Goal: Navigation & Orientation: Find specific page/section

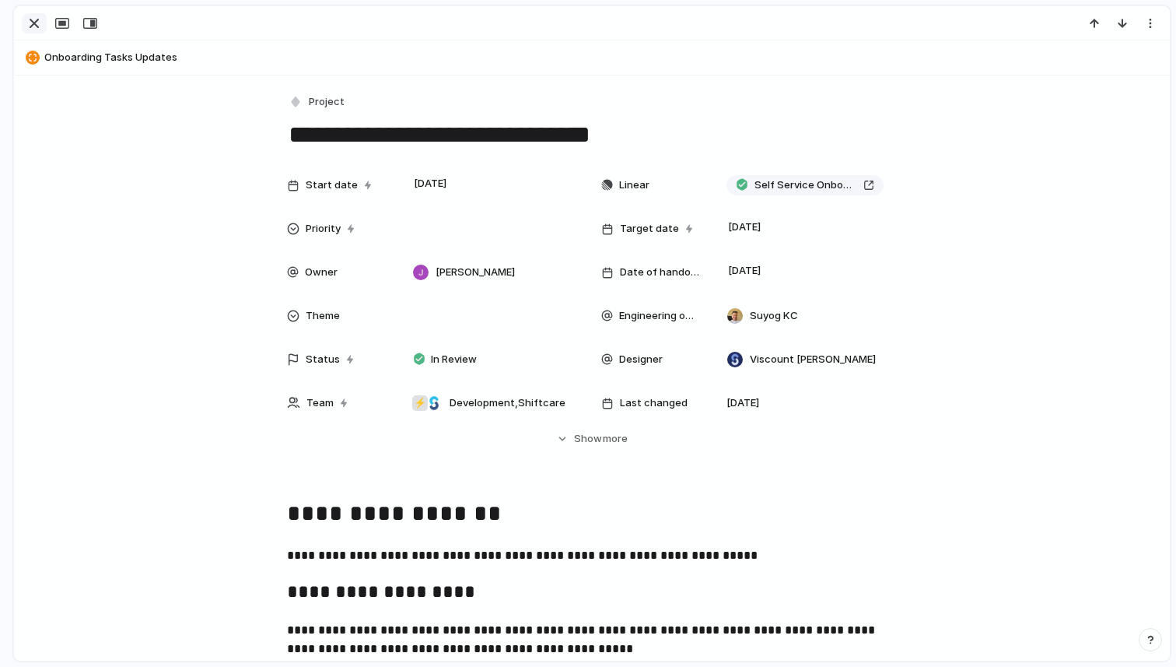
click at [33, 28] on div "button" at bounding box center [34, 23] width 19 height 19
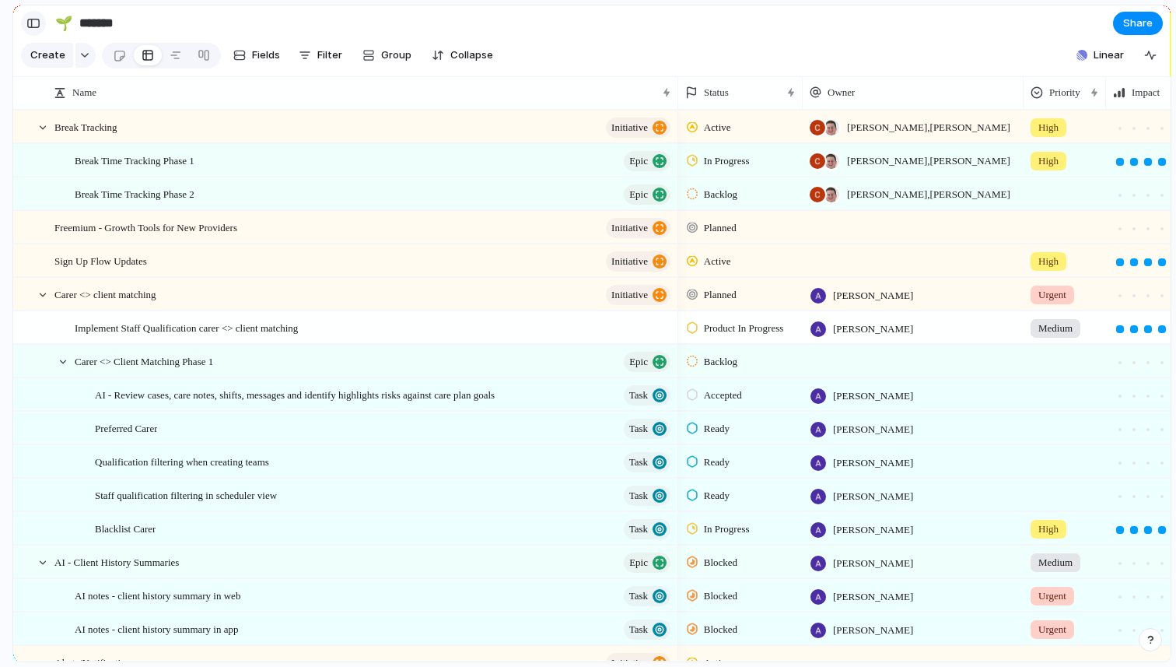
click at [35, 30] on button "button" at bounding box center [33, 23] width 25 height 25
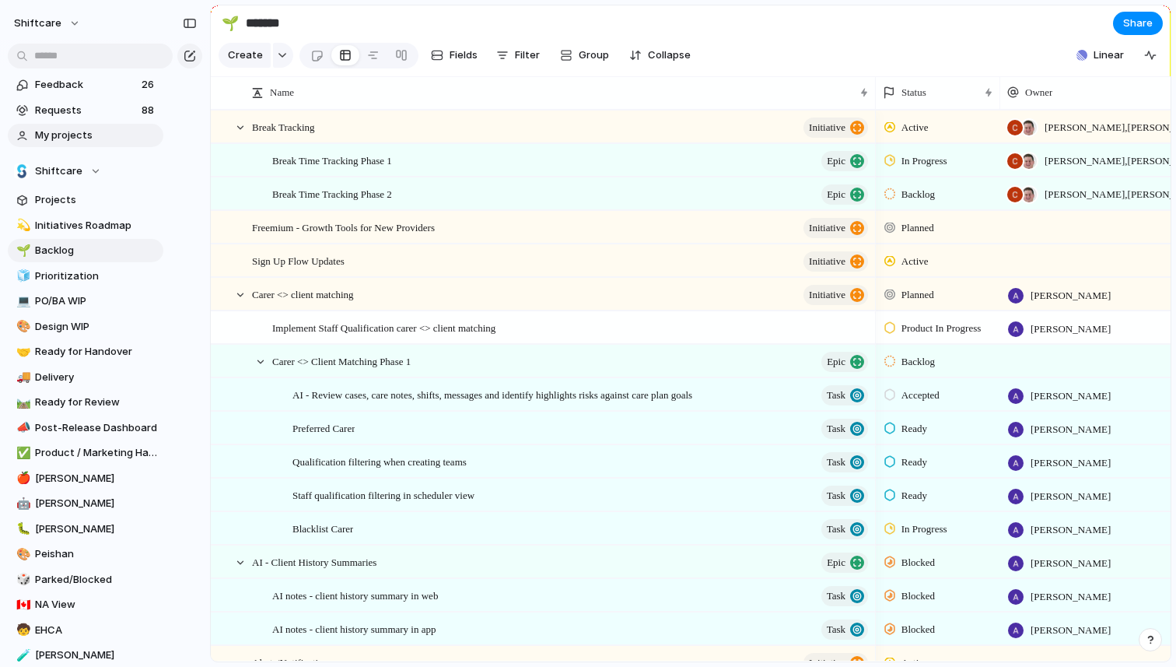
click at [65, 136] on span "My projects" at bounding box center [96, 136] width 123 height 16
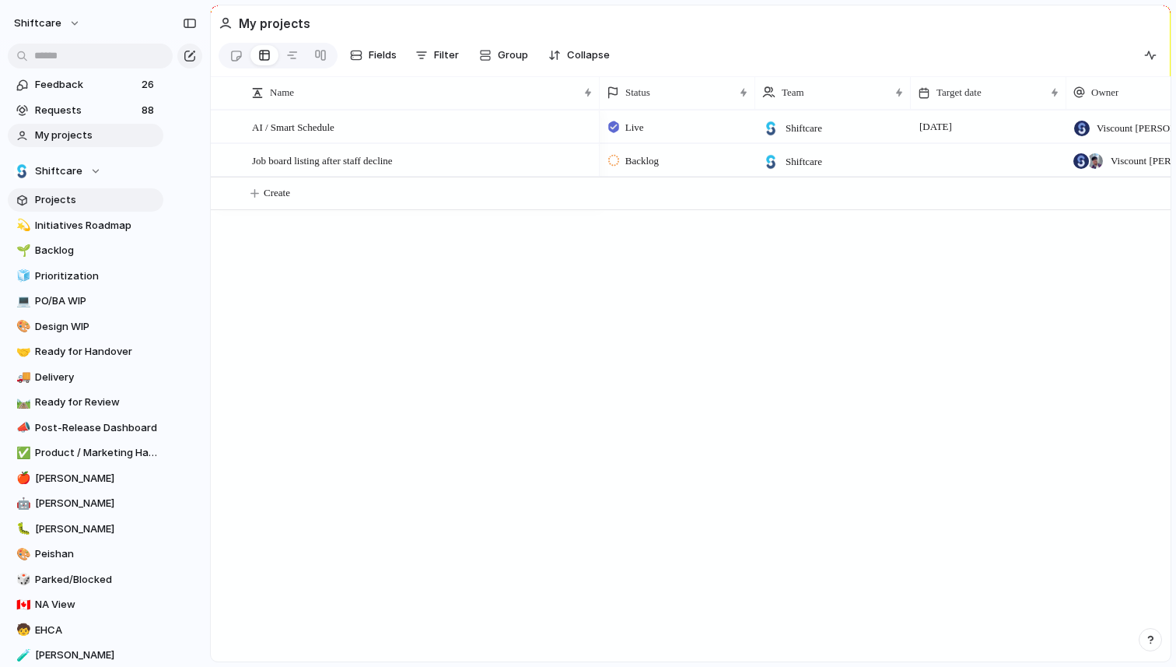
click at [62, 202] on span "Projects" at bounding box center [96, 200] width 123 height 16
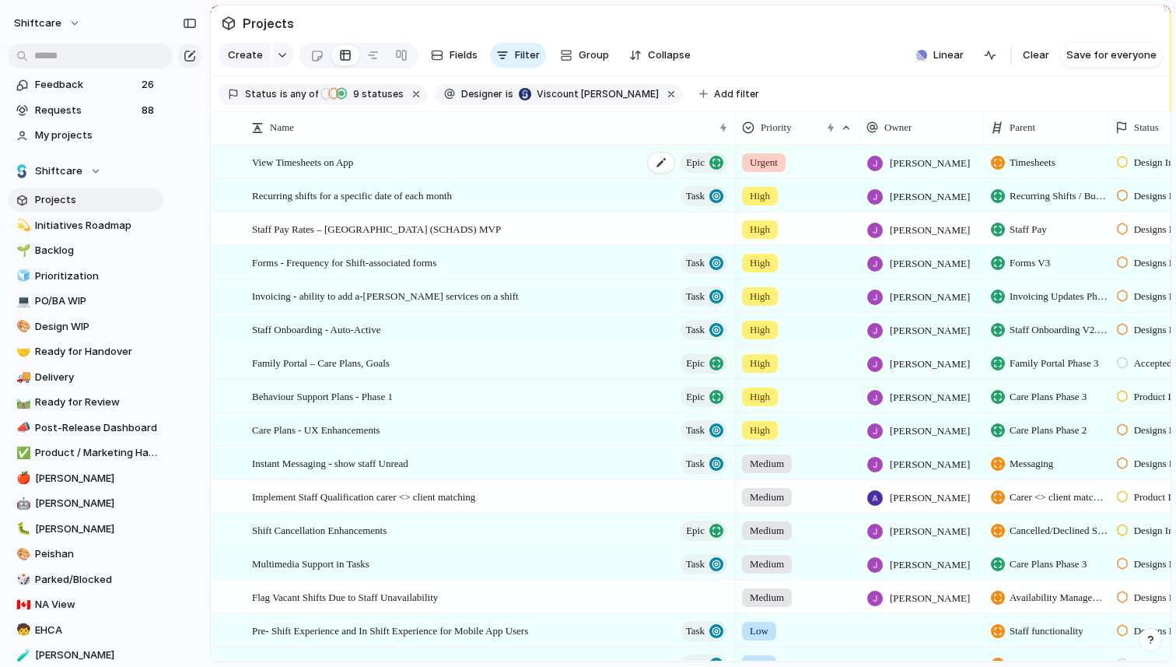
click at [442, 168] on div "View Timesheets on App Epic" at bounding box center [491, 162] width 478 height 32
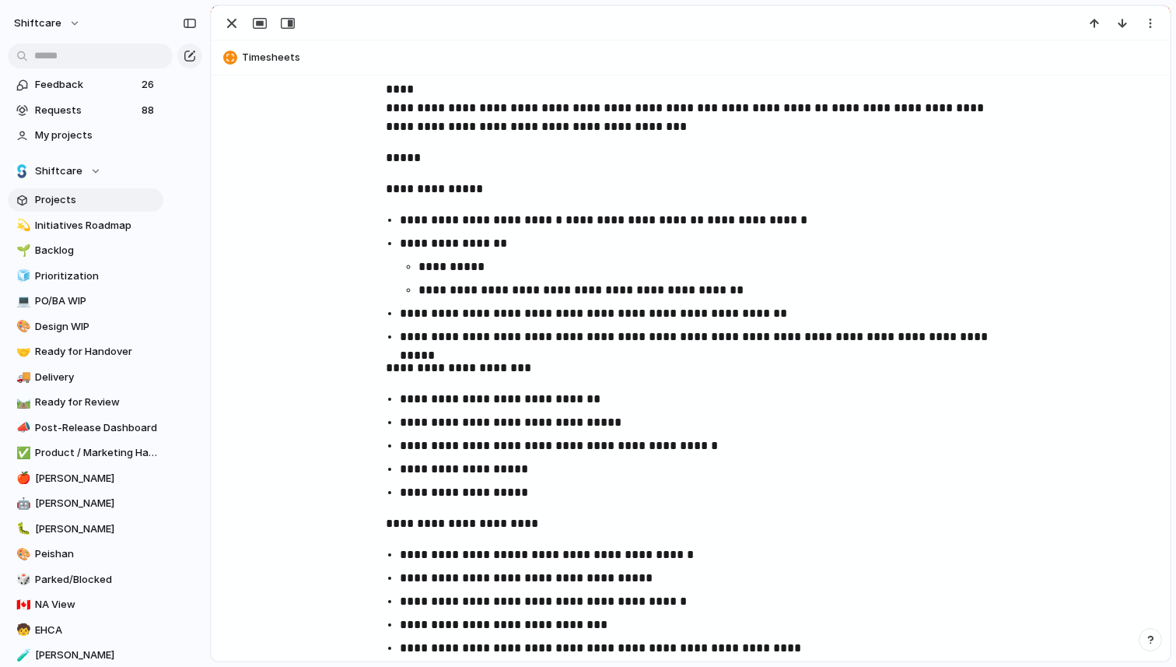
scroll to position [592, 0]
